Goal: Use online tool/utility: Utilize a website feature to perform a specific function

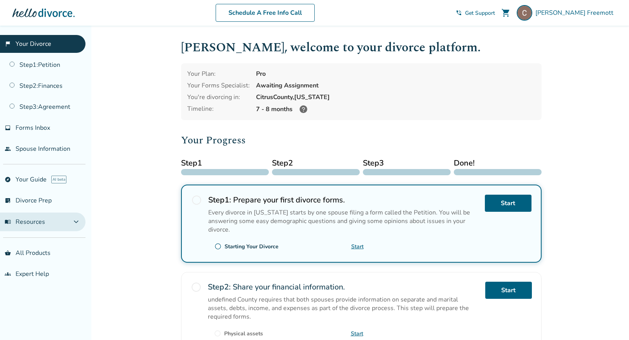
click at [58, 218] on button "menu_book Resources expand_more" at bounding box center [42, 221] width 85 height 19
click at [58, 219] on button "menu_book Resources expand_less" at bounding box center [42, 221] width 85 height 19
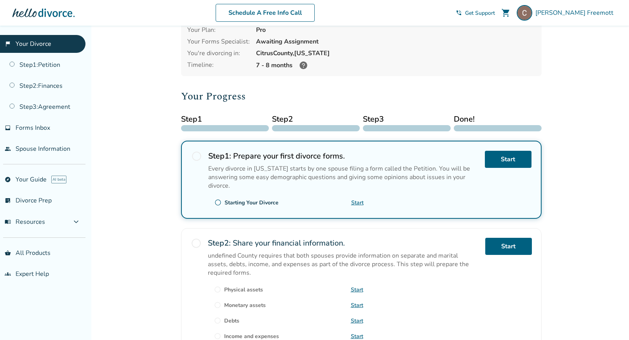
scroll to position [44, 0]
click at [28, 270] on link "groups Expert Help" at bounding box center [42, 274] width 85 height 18
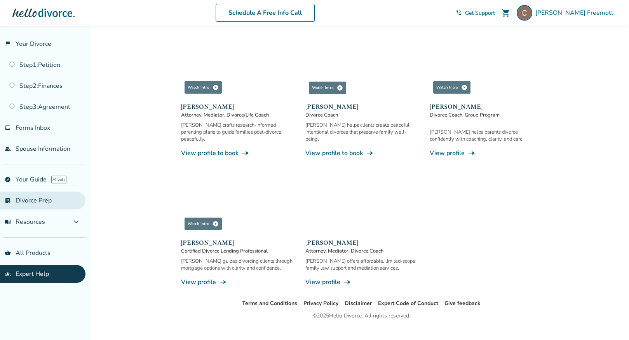
scroll to position [644, 0]
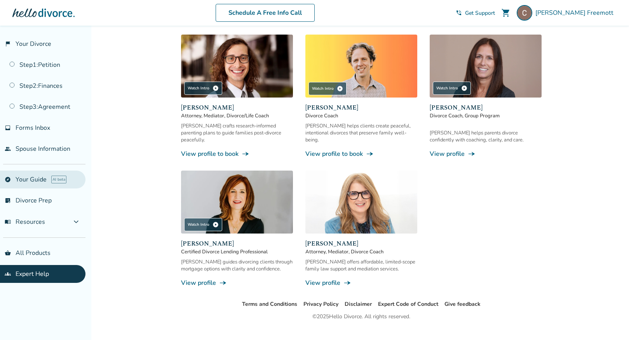
click at [33, 181] on link "explore Your Guide AI beta" at bounding box center [42, 179] width 85 height 18
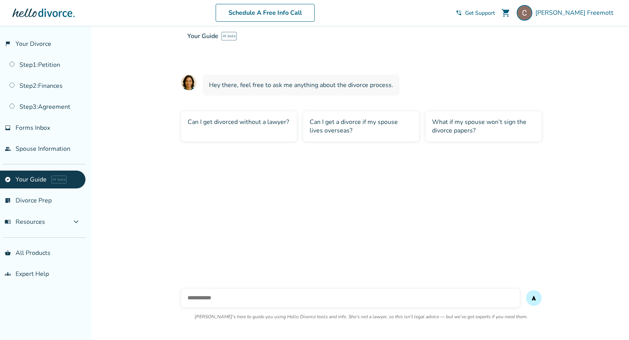
click at [208, 299] on input "text" at bounding box center [350, 297] width 339 height 19
type input "**********"
click at [533, 298] on button "send" at bounding box center [534, 298] width 16 height 16
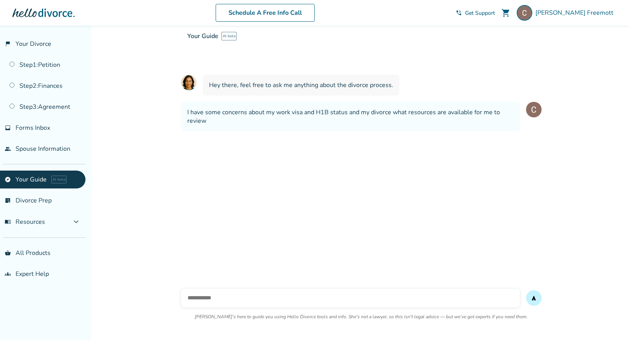
scroll to position [74, 0]
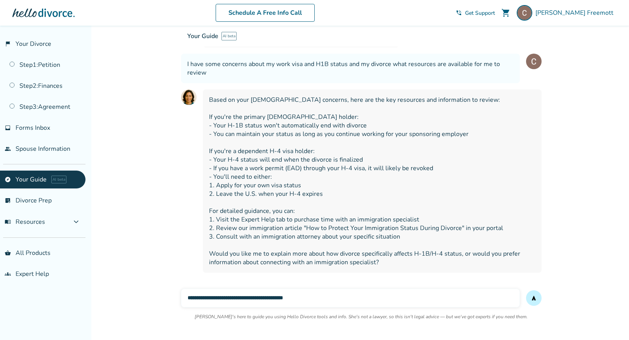
type input "**********"
click at [533, 298] on button "send" at bounding box center [534, 298] width 16 height 16
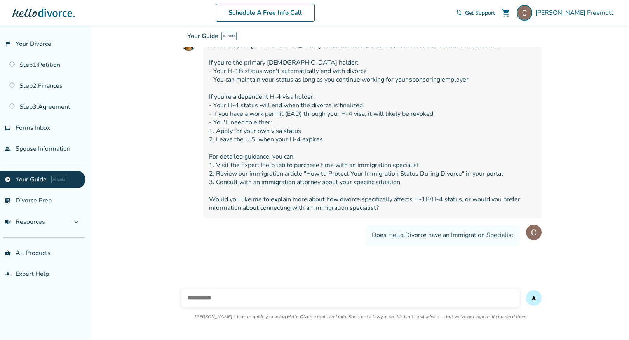
scroll to position [179, 0]
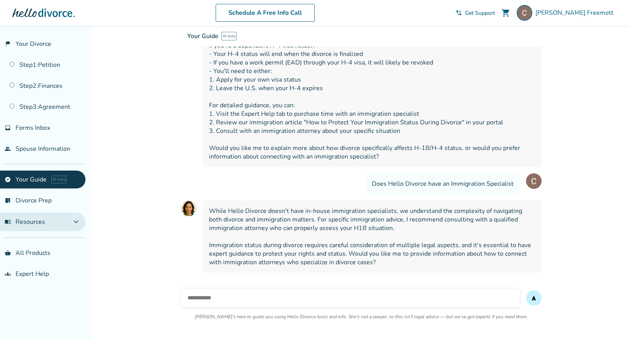
click at [48, 222] on button "menu_book Resources expand_more" at bounding box center [42, 221] width 85 height 19
click at [48, 222] on button "menu_book Resources expand_less" at bounding box center [42, 221] width 85 height 19
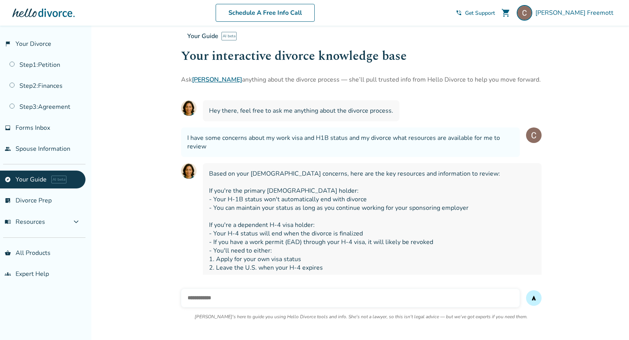
scroll to position [0, 0]
click at [596, 10] on span "[PERSON_NAME]" at bounding box center [575, 13] width 81 height 9
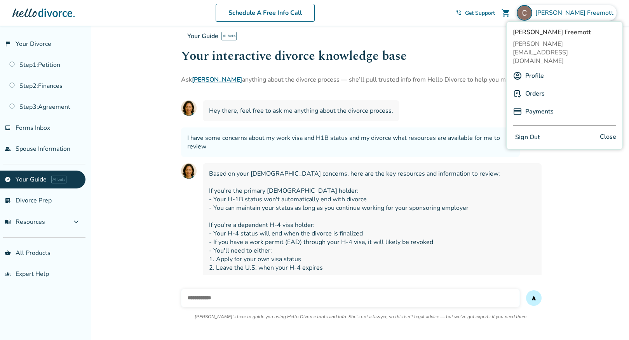
click at [532, 132] on button "Sign Out" at bounding box center [527, 137] width 30 height 11
